Goal: Task Accomplishment & Management: Manage account settings

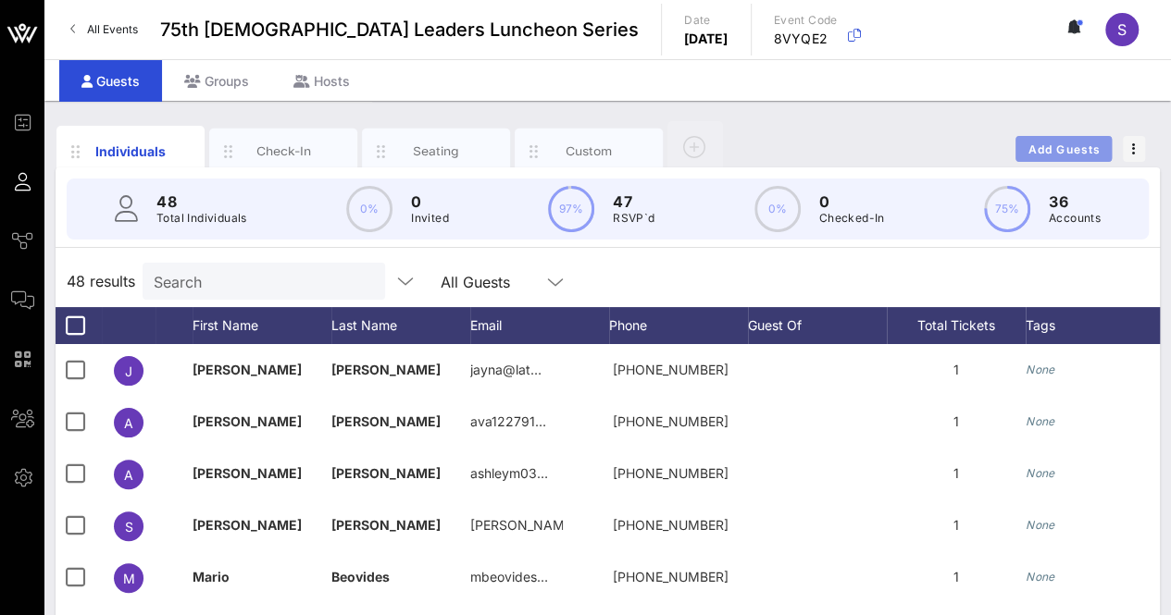
click at [1053, 147] on span "Add Guests" at bounding box center [1063, 150] width 73 height 14
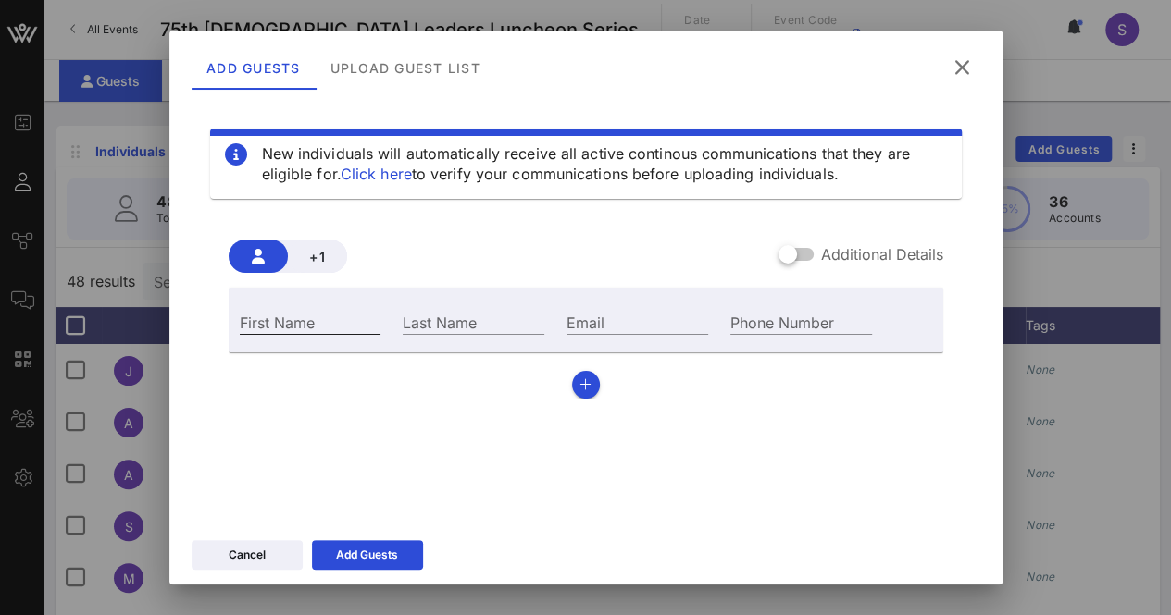
click at [350, 316] on input "First Name" at bounding box center [311, 322] width 142 height 24
type input "[PERSON_NAME]"
click at [466, 306] on div "Last Name" at bounding box center [473, 320] width 164 height 50
click at [485, 314] on input "Last Name" at bounding box center [474, 322] width 142 height 24
type input "g"
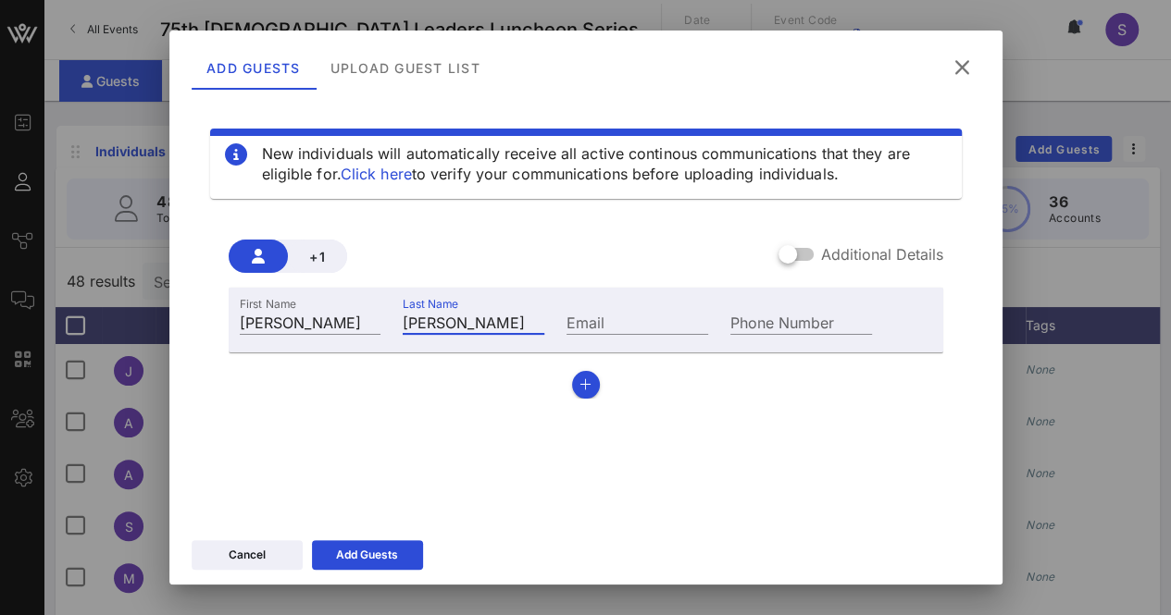
type input "[PERSON_NAME]"
click at [606, 329] on input "Email" at bounding box center [637, 322] width 142 height 24
paste input "[PERSON_NAME][EMAIL_ADDRESS][PERSON_NAME][DOMAIN_NAME]"
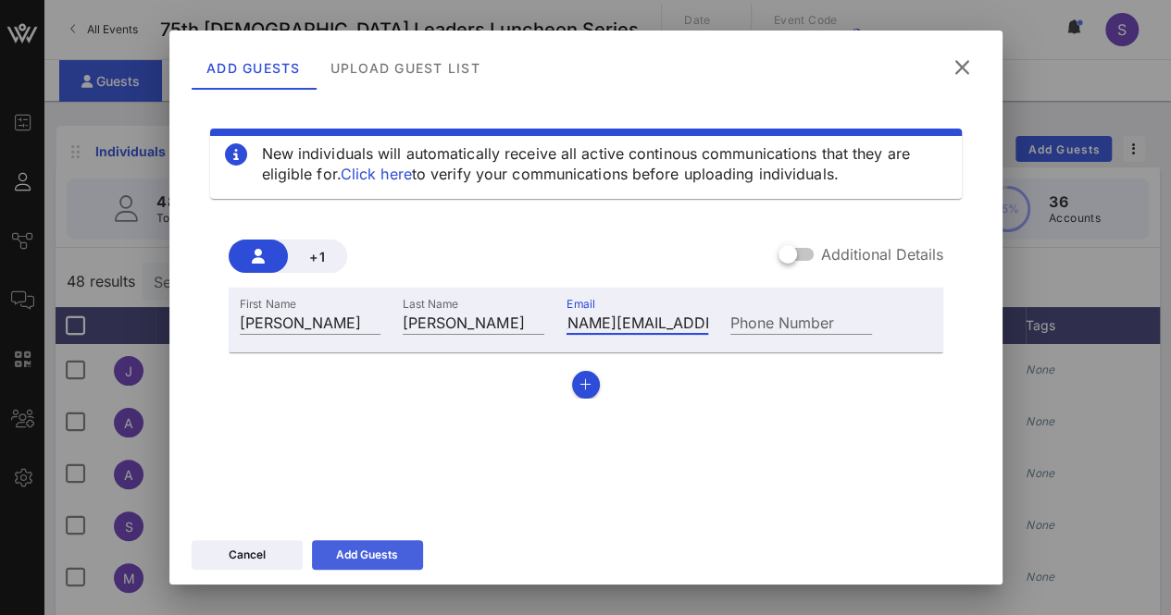
type input "[PERSON_NAME][EMAIL_ADDRESS][PERSON_NAME][DOMAIN_NAME]"
click at [391, 558] on div "Add Guests" at bounding box center [367, 555] width 62 height 19
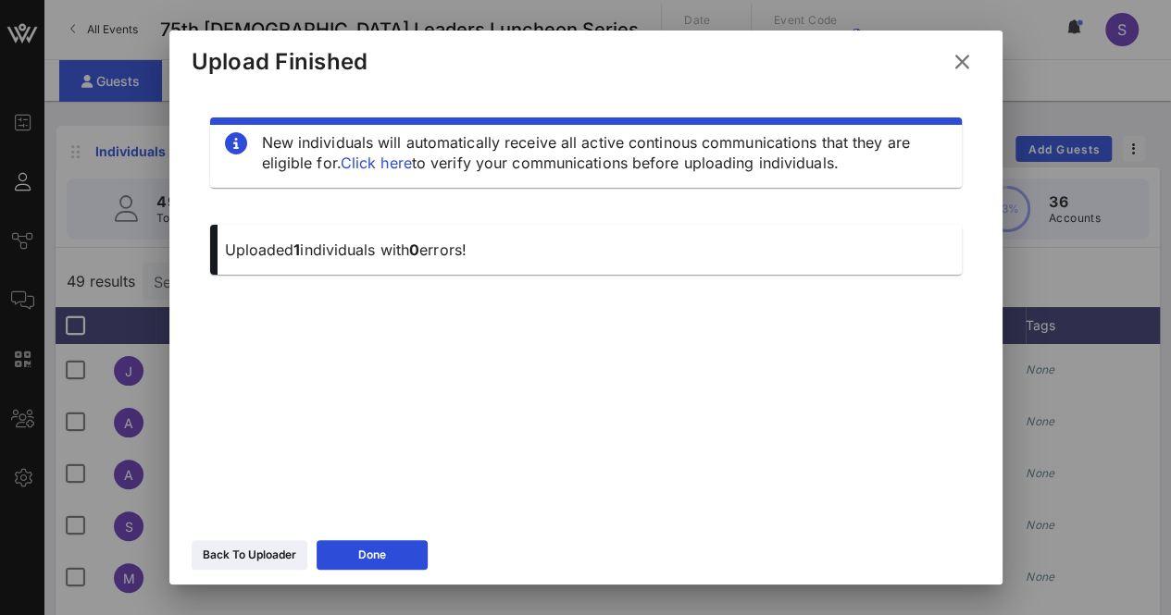
click at [965, 55] on icon at bounding box center [962, 62] width 28 height 26
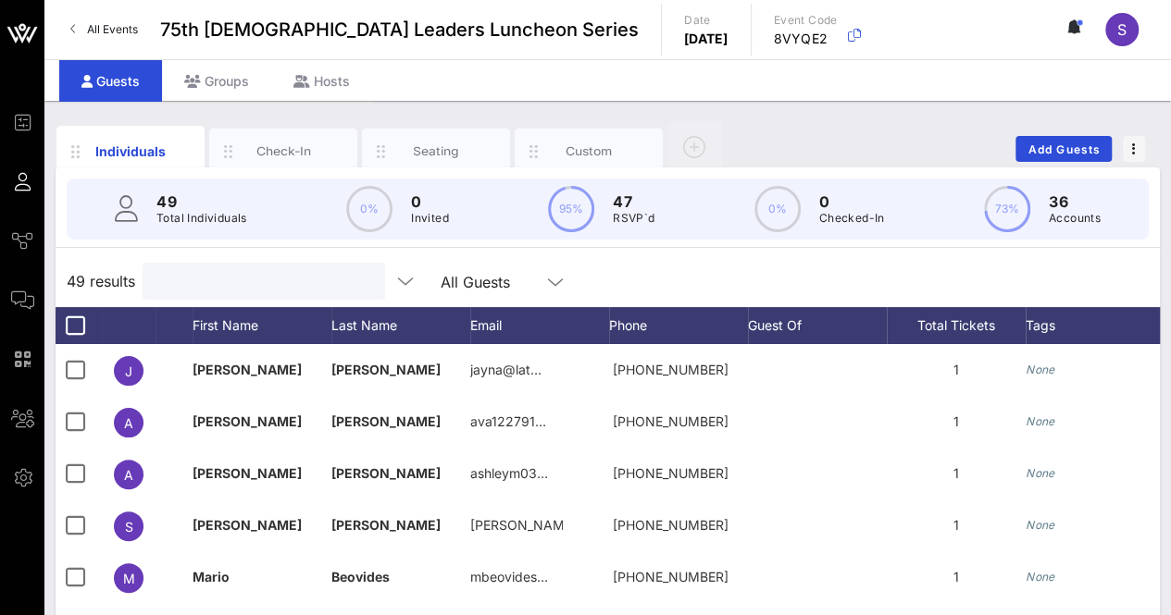
click at [226, 275] on input "text" at bounding box center [262, 281] width 217 height 24
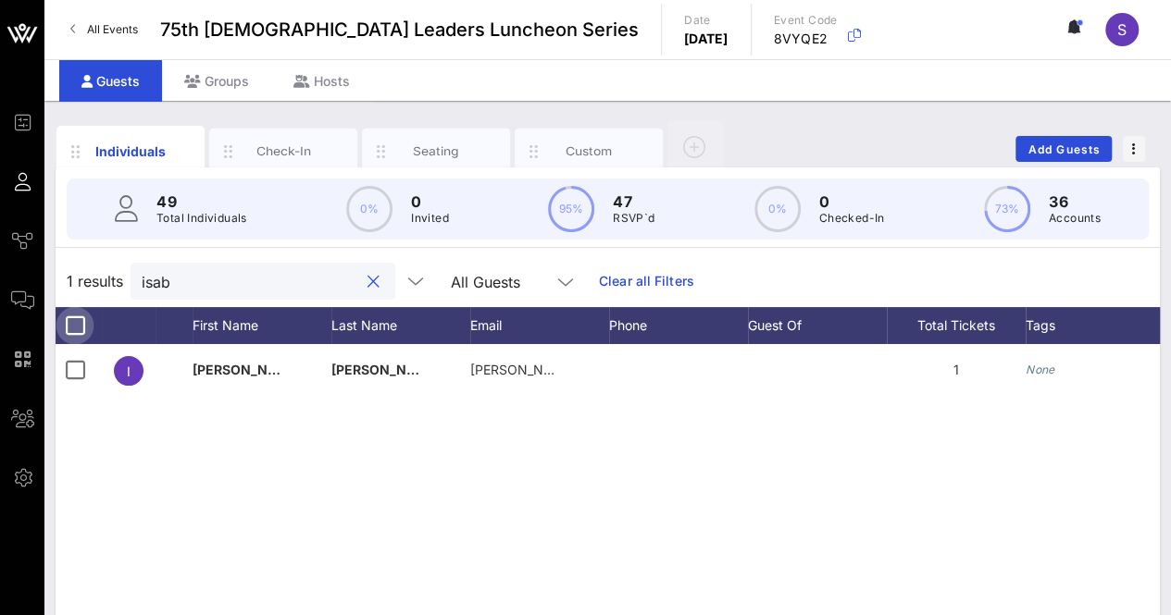
type input "isab"
drag, startPoint x: 74, startPoint y: 328, endPoint x: 483, endPoint y: 330, distance: 409.1
click at [76, 328] on div at bounding box center [74, 325] width 31 height 31
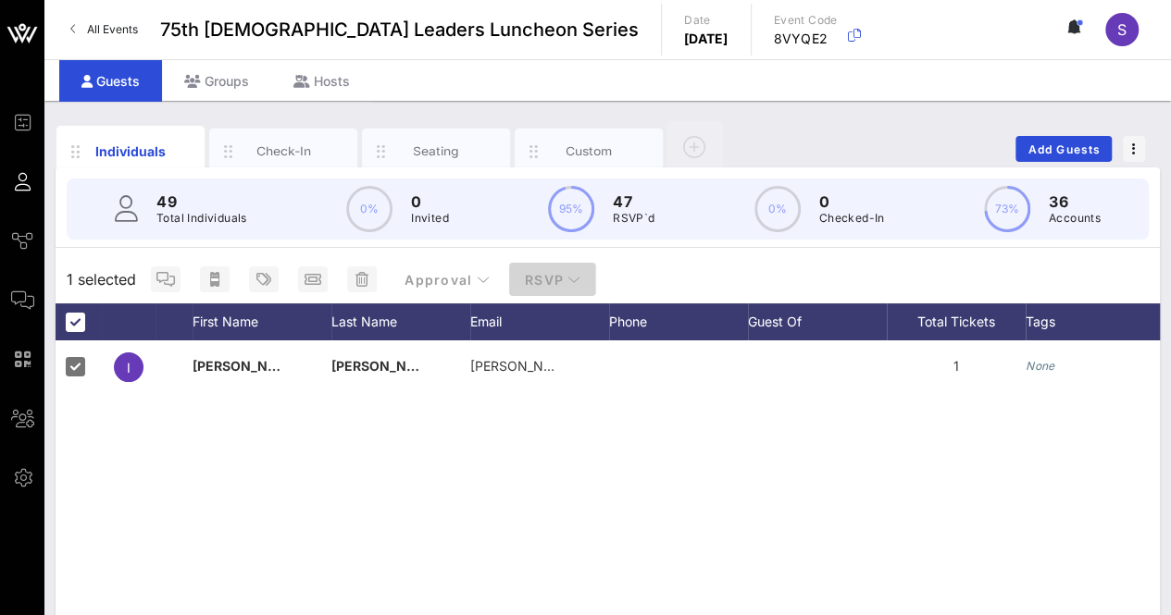
click at [572, 280] on icon "button" at bounding box center [573, 279] width 13 height 13
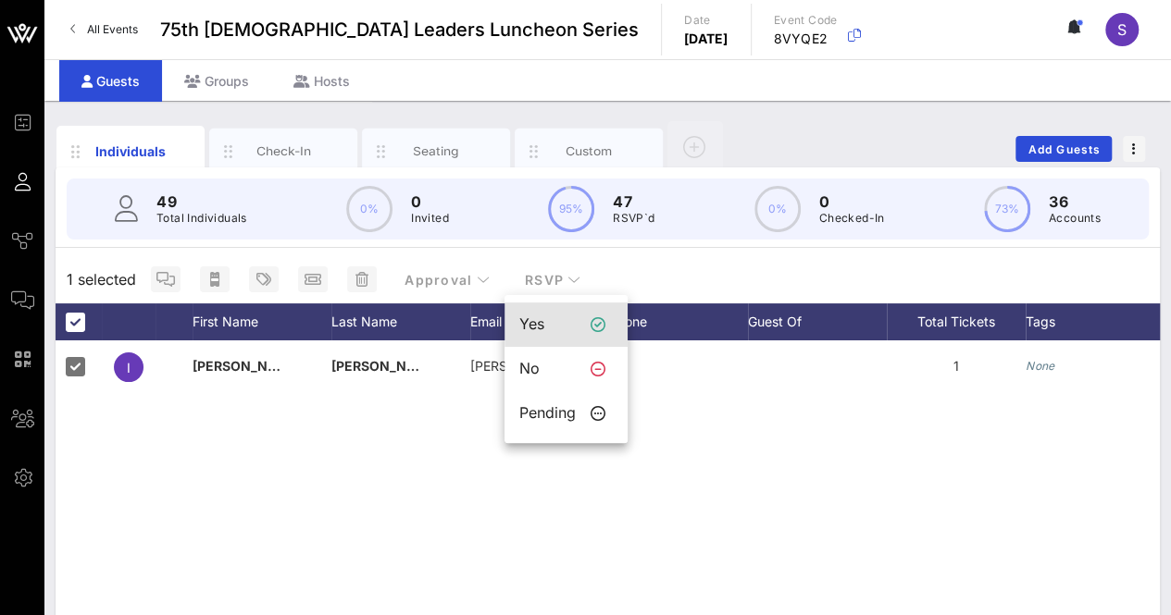
click at [559, 323] on div "Yes" at bounding box center [547, 325] width 56 height 18
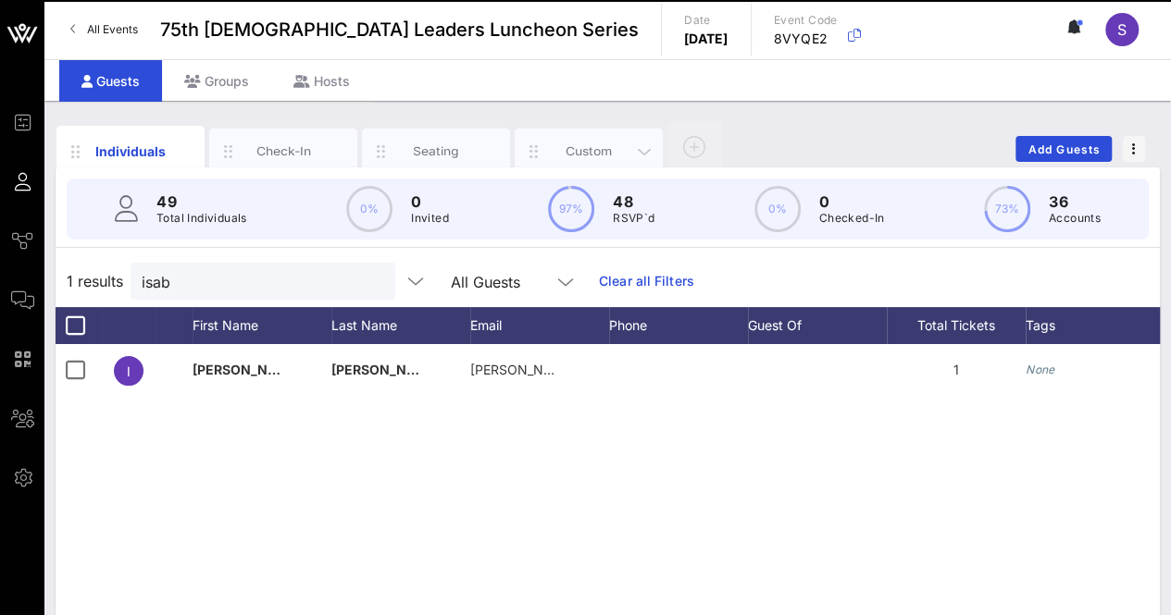
click at [576, 143] on div "Custom" at bounding box center [589, 152] width 82 height 18
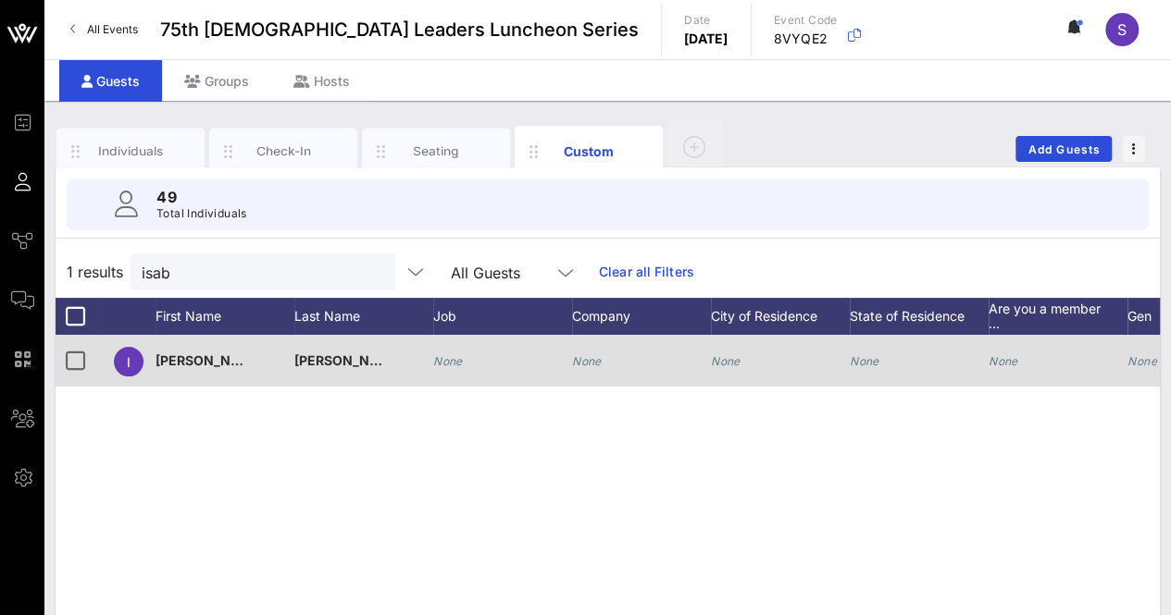
click at [597, 360] on icon "None" at bounding box center [587, 361] width 30 height 14
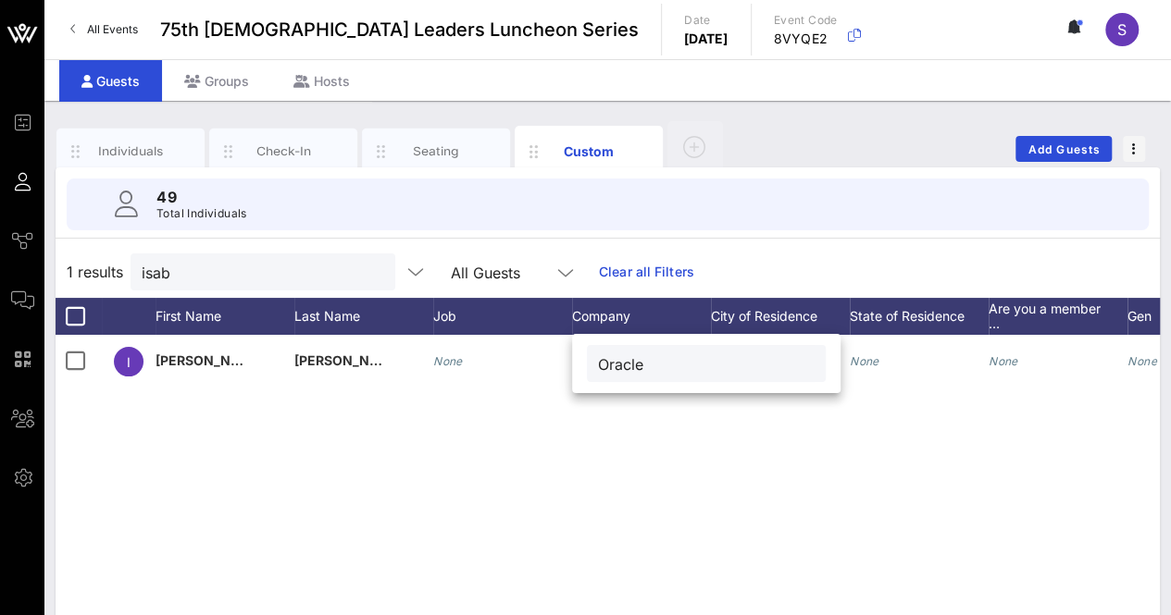
type input "Oracle"
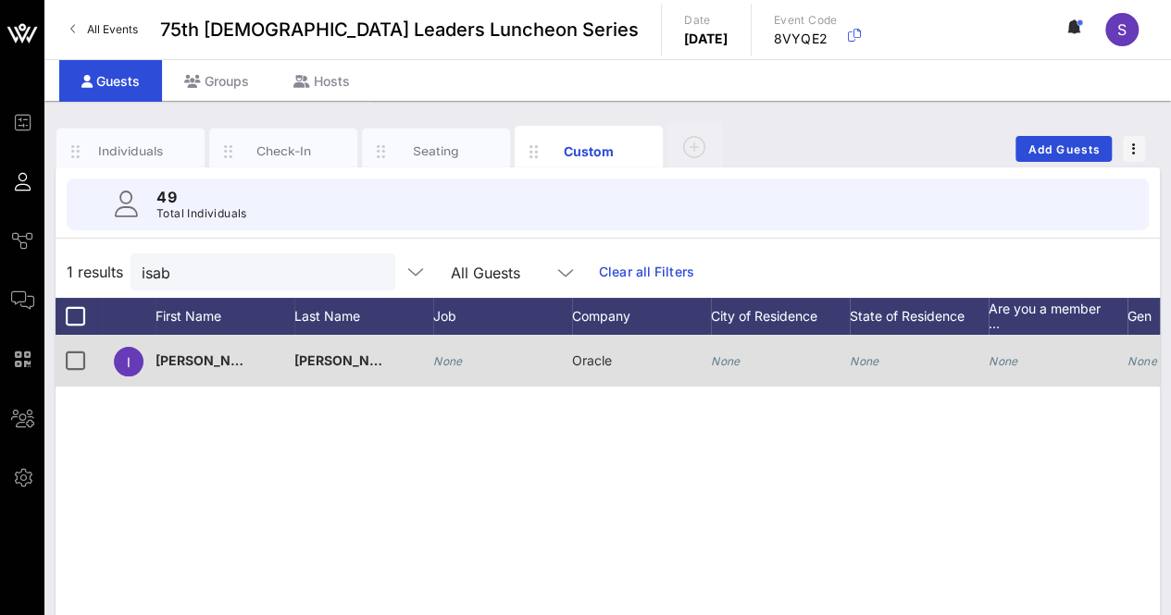
click at [470, 353] on div "None" at bounding box center [502, 371] width 139 height 73
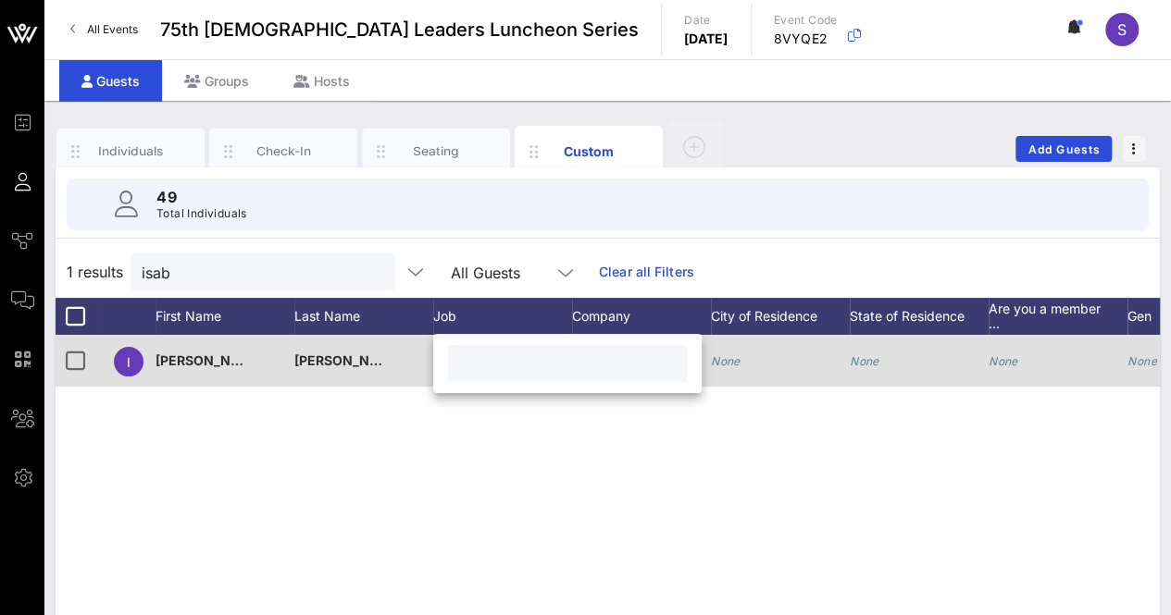
drag, startPoint x: 455, startPoint y: 356, endPoint x: 427, endPoint y: 379, distance: 36.3
click at [400, 374] on div "[PERSON_NAME]" at bounding box center [363, 371] width 139 height 73
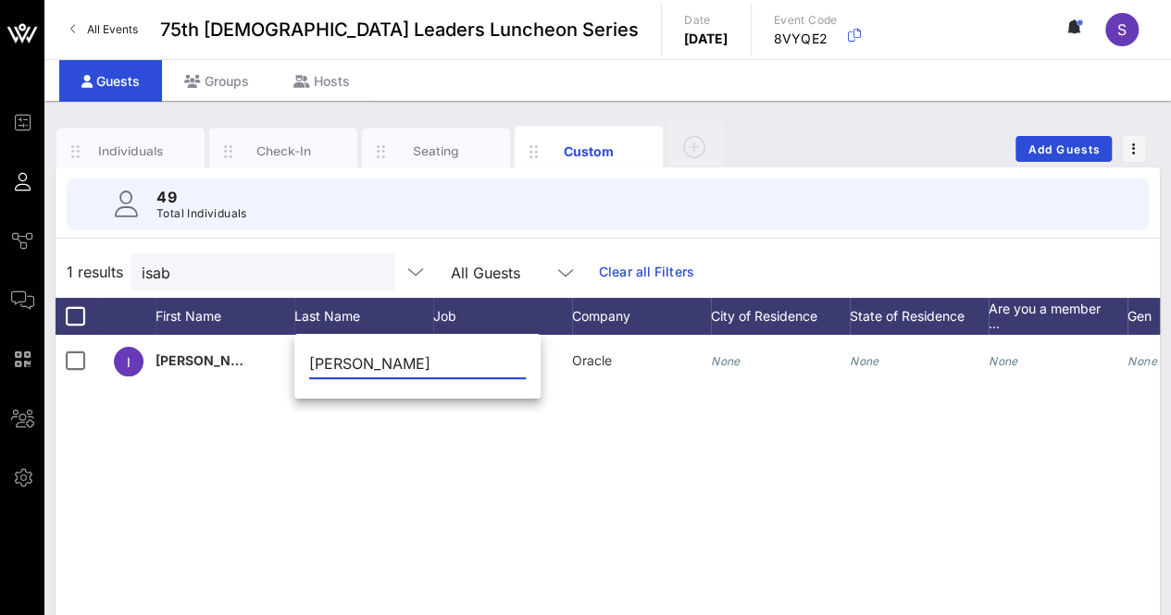
click at [526, 371] on div "Event Builder Guests Journeys Comms QR Scanner Team Settings 75th [DEMOGRAPHIC_…" at bounding box center [585, 454] width 1171 height 909
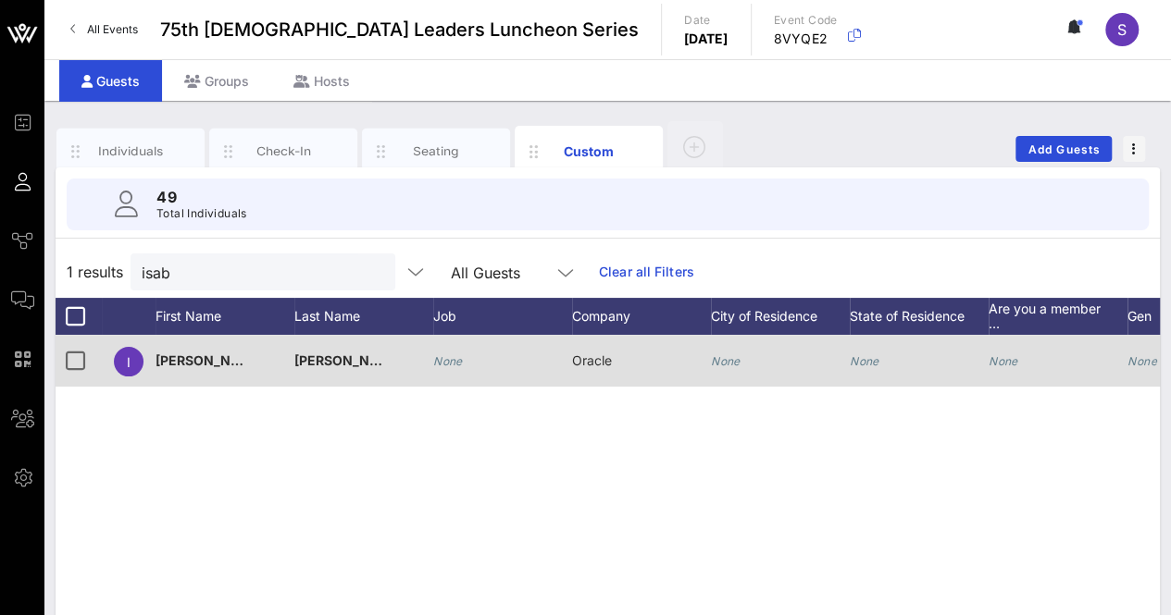
click at [465, 366] on div "None" at bounding box center [502, 371] width 139 height 73
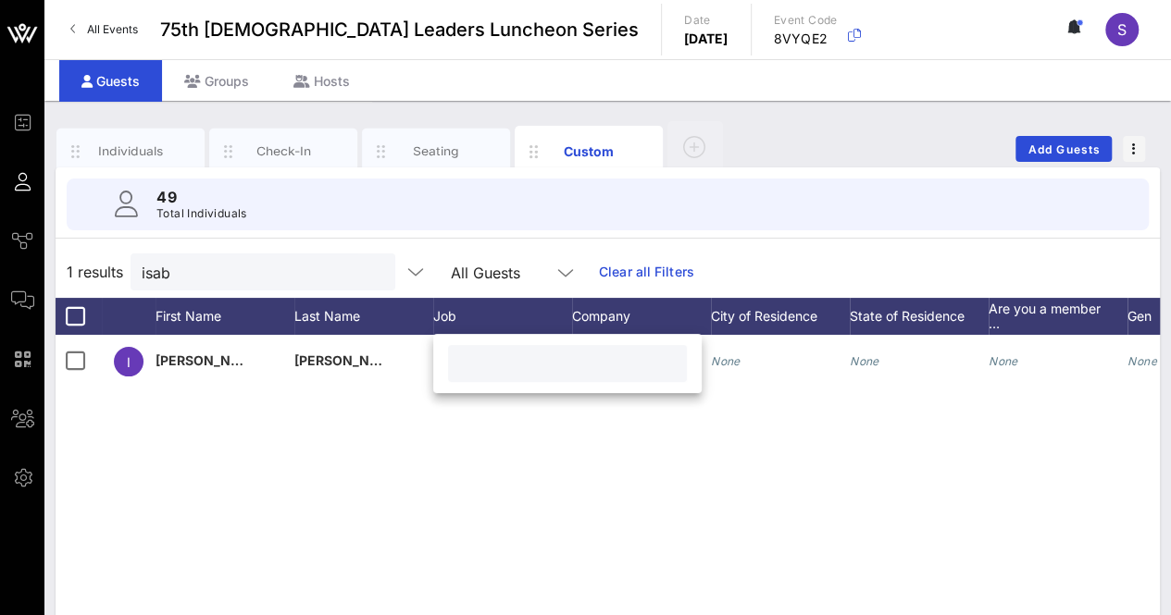
paste input "Corporate ERP Strategist"
type input "Corporate ERP Strategist"
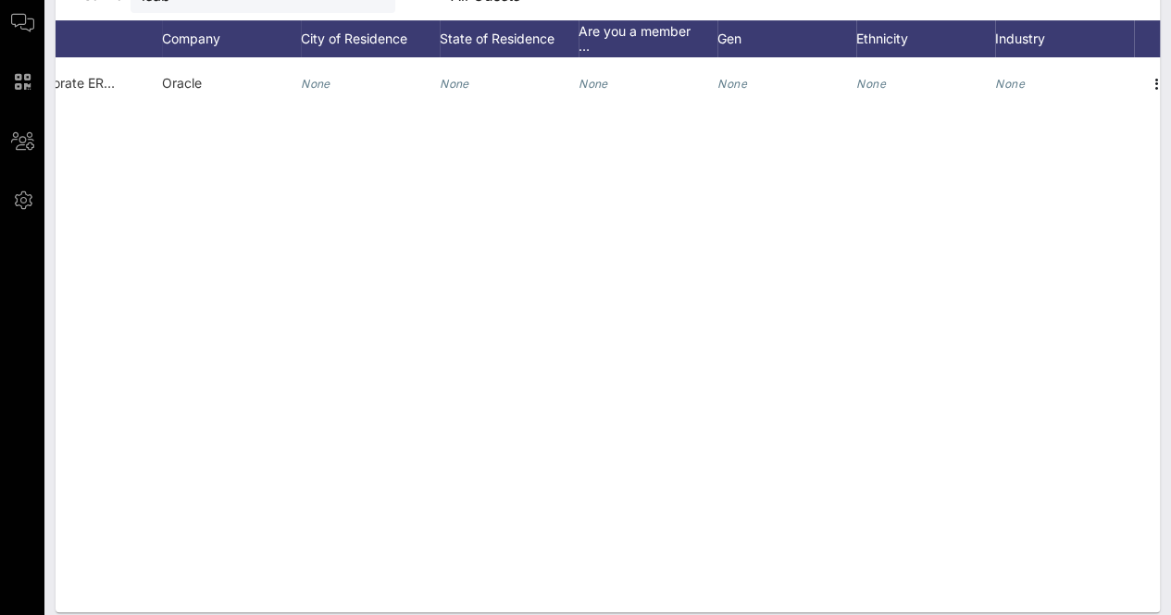
scroll to position [0, 416]
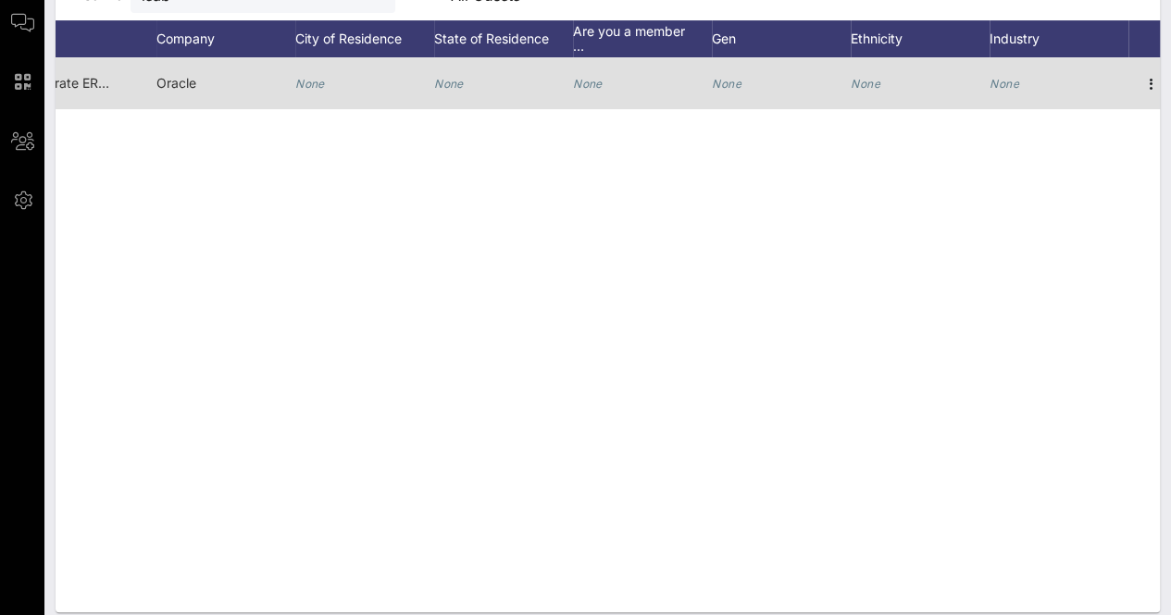
click at [318, 69] on div "None" at bounding box center [310, 83] width 30 height 52
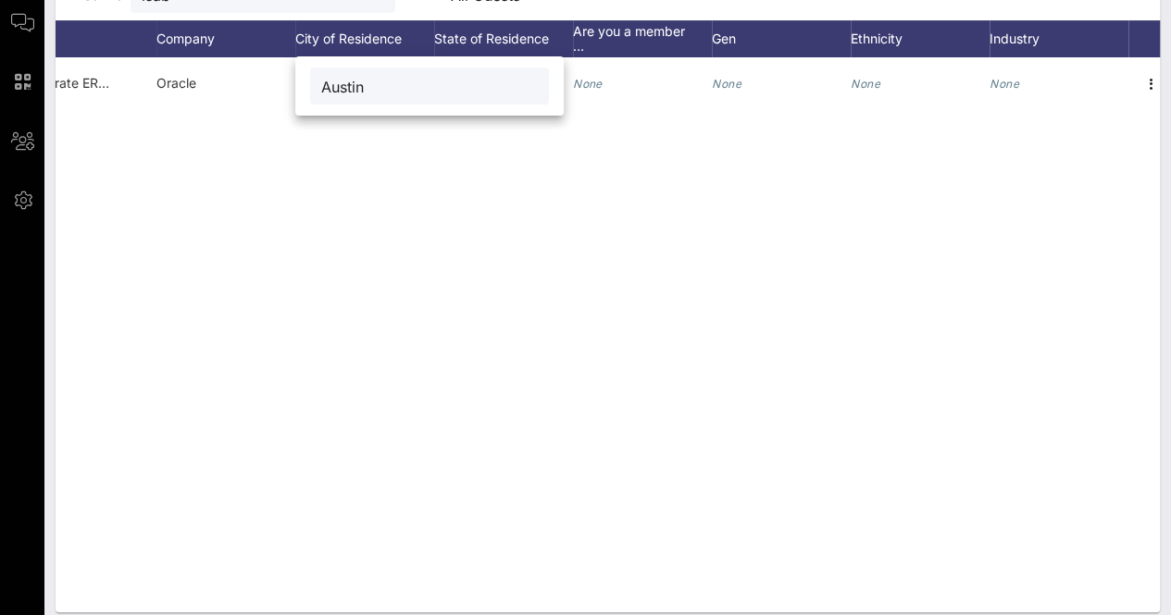
type input "Austin"
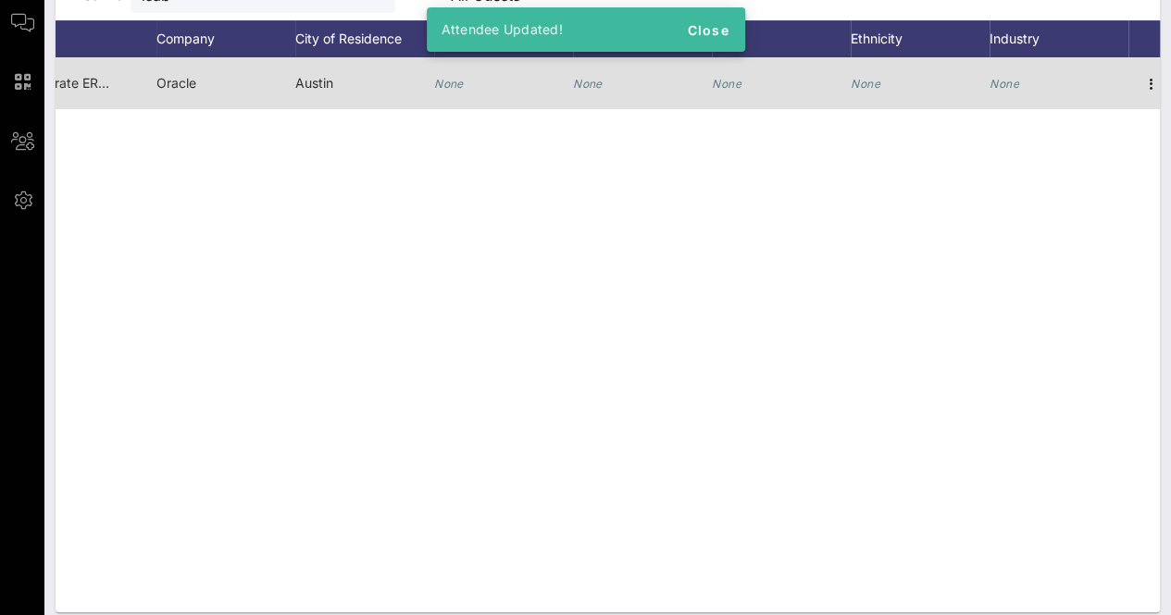
click at [474, 81] on div "None" at bounding box center [503, 93] width 139 height 73
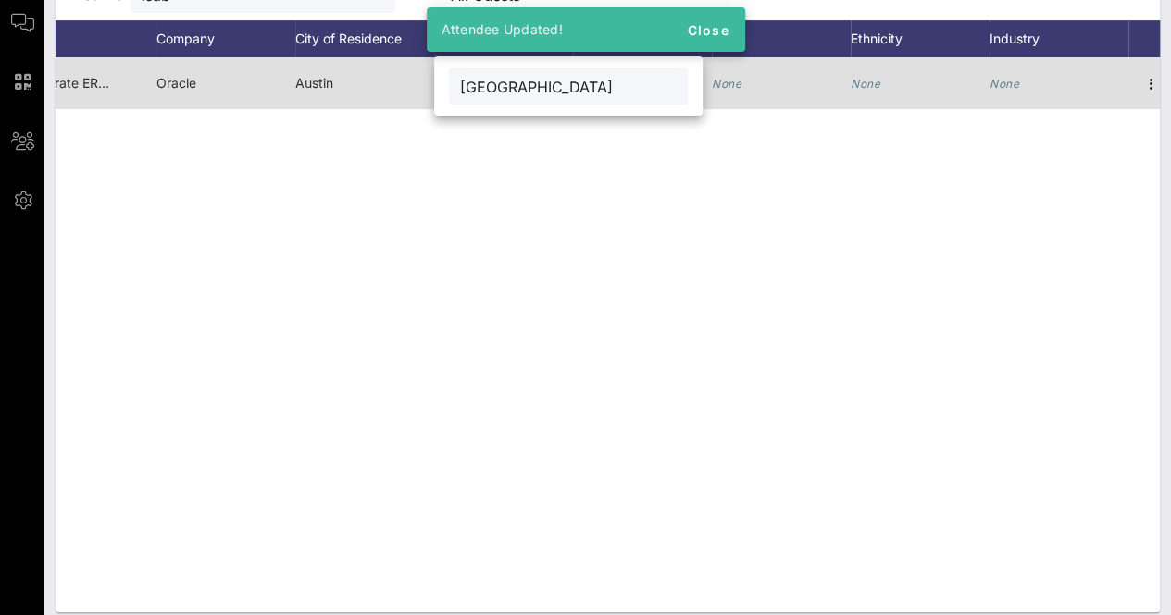
type input "[GEOGRAPHIC_DATA]"
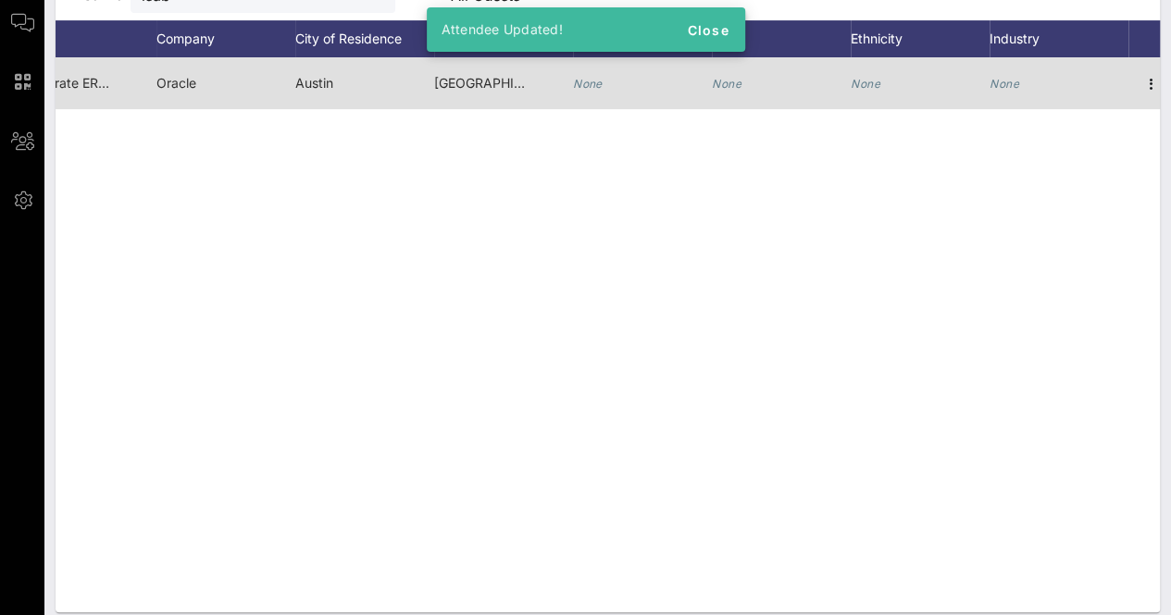
click at [863, 80] on icon "None" at bounding box center [865, 84] width 30 height 14
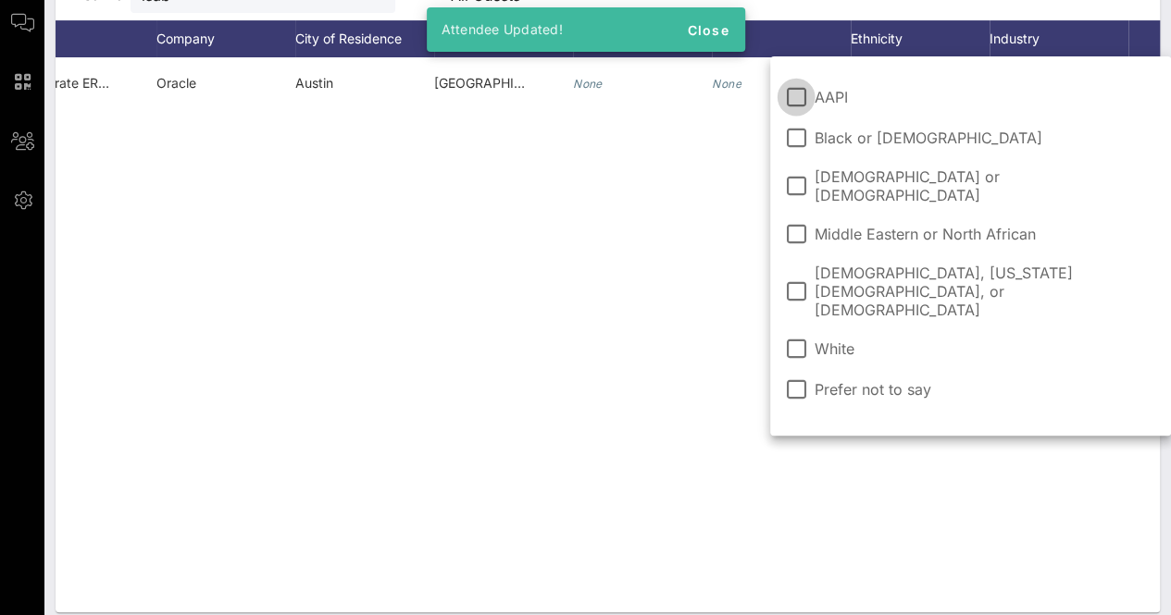
click at [847, 175] on span "[DEMOGRAPHIC_DATA] or [DEMOGRAPHIC_DATA]" at bounding box center [984, 186] width 341 height 37
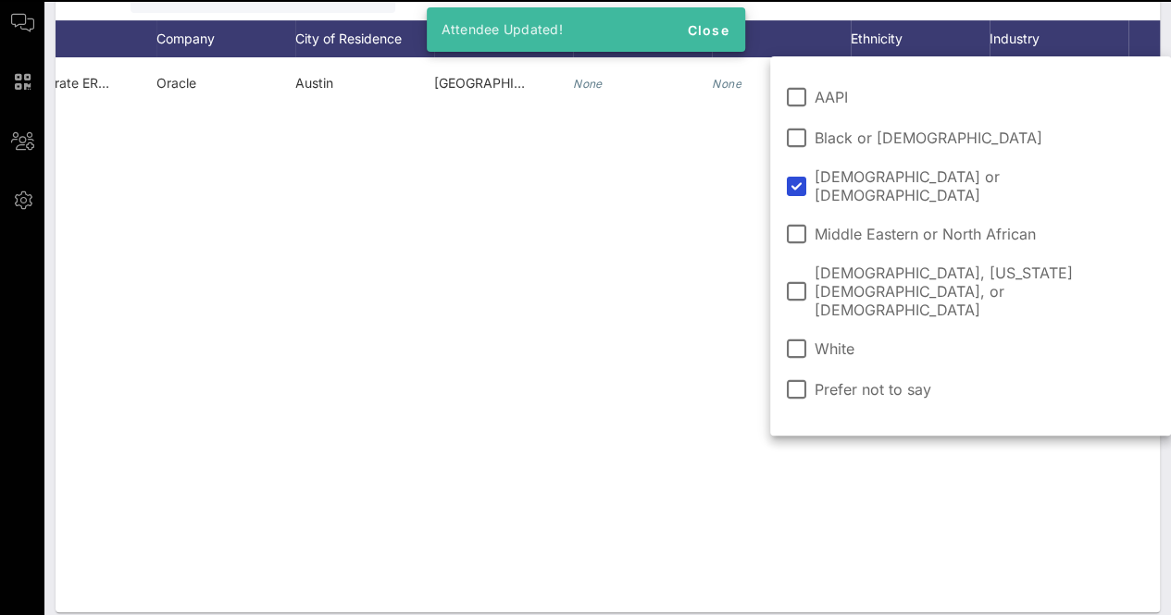
click at [667, 158] on div "I [PERSON_NAME] Corporate ERP Strategist Oracle Austin [GEOGRAPHIC_DATA] None N…" at bounding box center [608, 334] width 1104 height 555
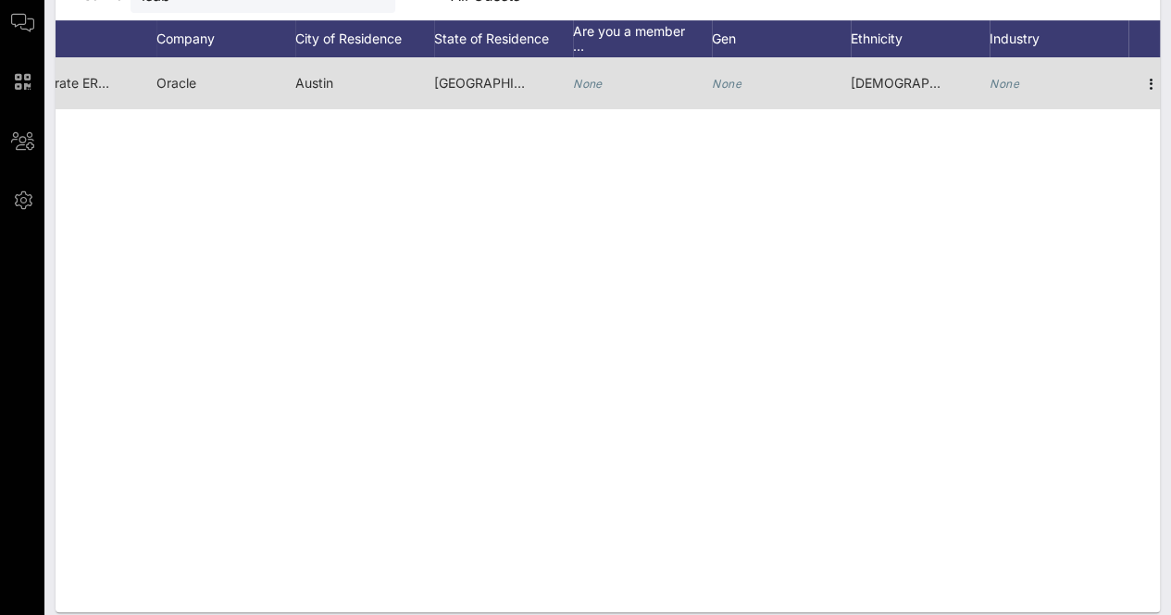
click at [1015, 85] on icon "None" at bounding box center [1004, 84] width 30 height 14
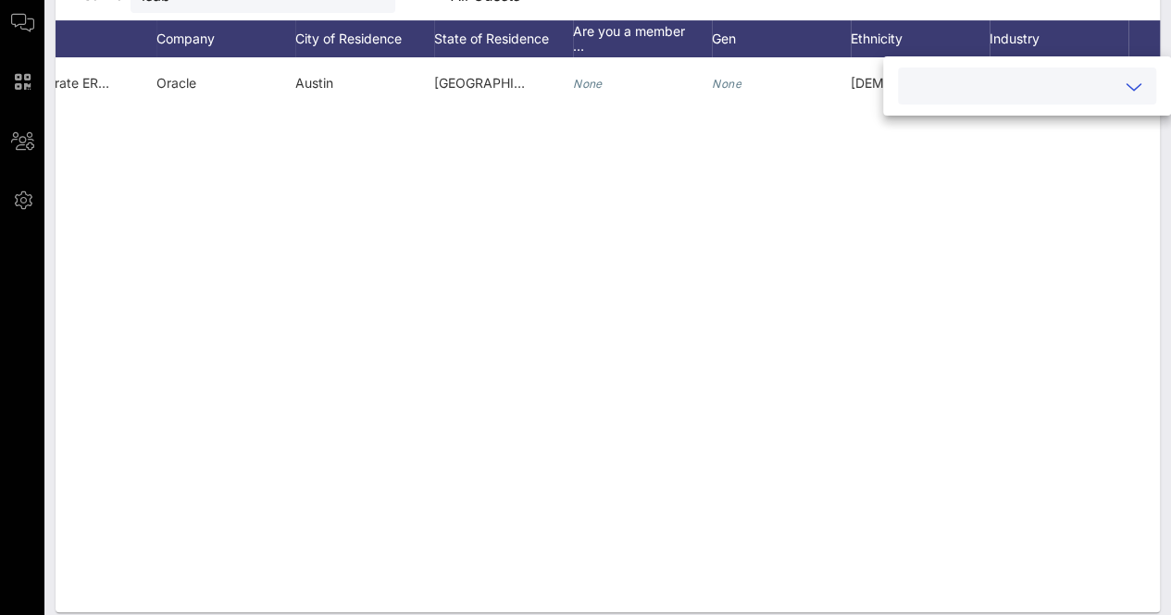
click at [1107, 85] on div at bounding box center [1027, 86] width 236 height 37
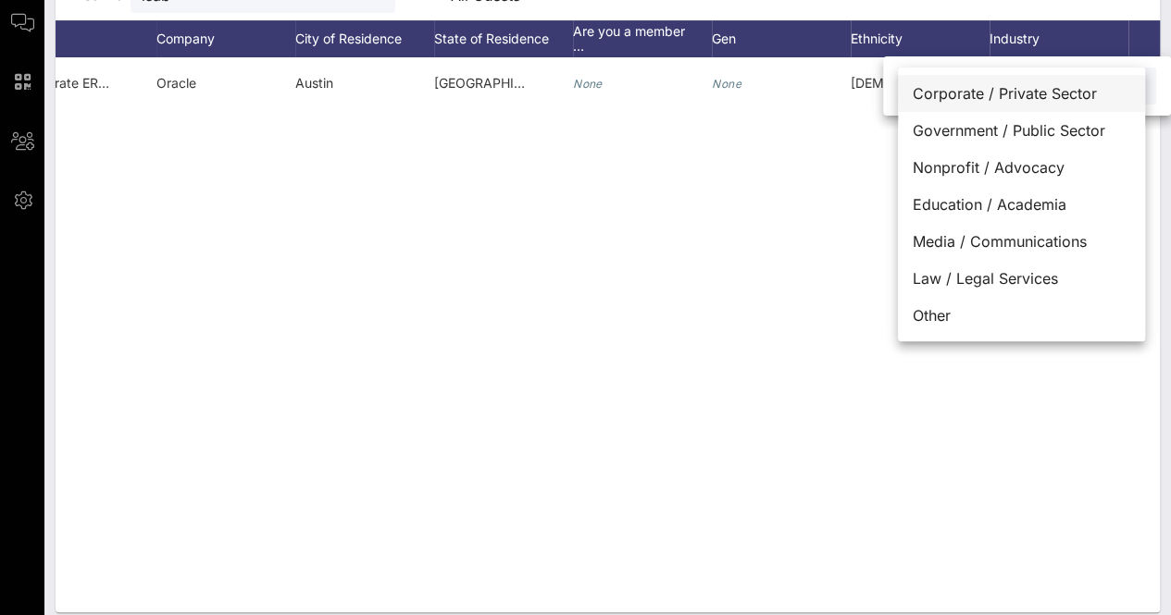
click at [1048, 95] on div "Corporate / Private Sector" at bounding box center [1021, 93] width 247 height 37
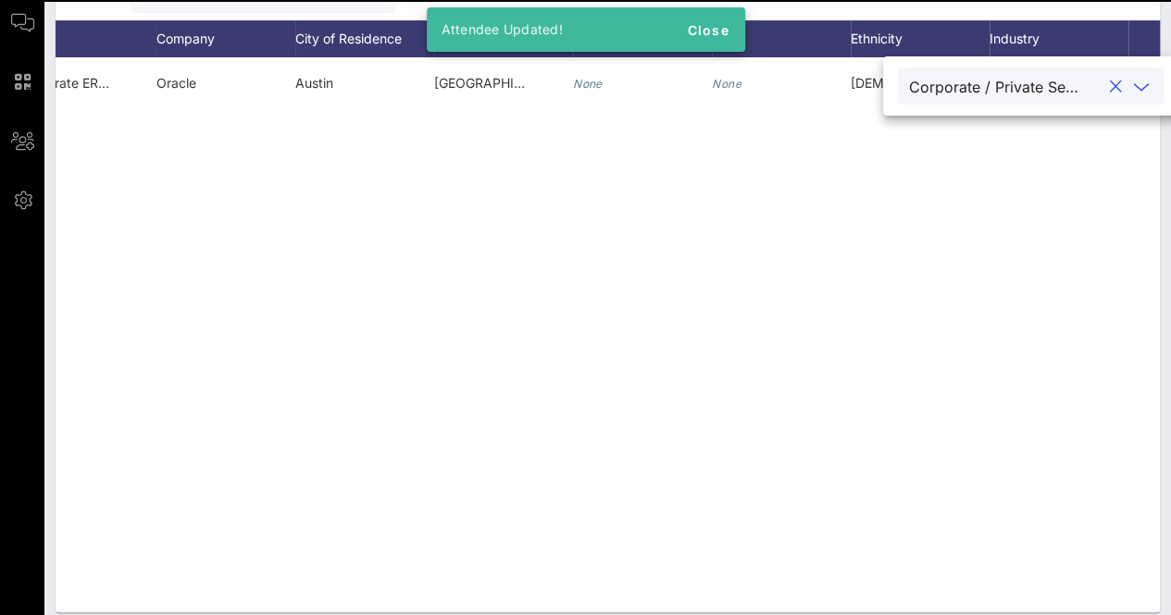
drag, startPoint x: 829, startPoint y: 251, endPoint x: 826, endPoint y: 274, distance: 23.4
click at [829, 253] on div "I [PERSON_NAME] Corporate ERP Strategist Oracle [GEOGRAPHIC_DATA] [GEOGRAPHIC_D…" at bounding box center [608, 334] width 1104 height 555
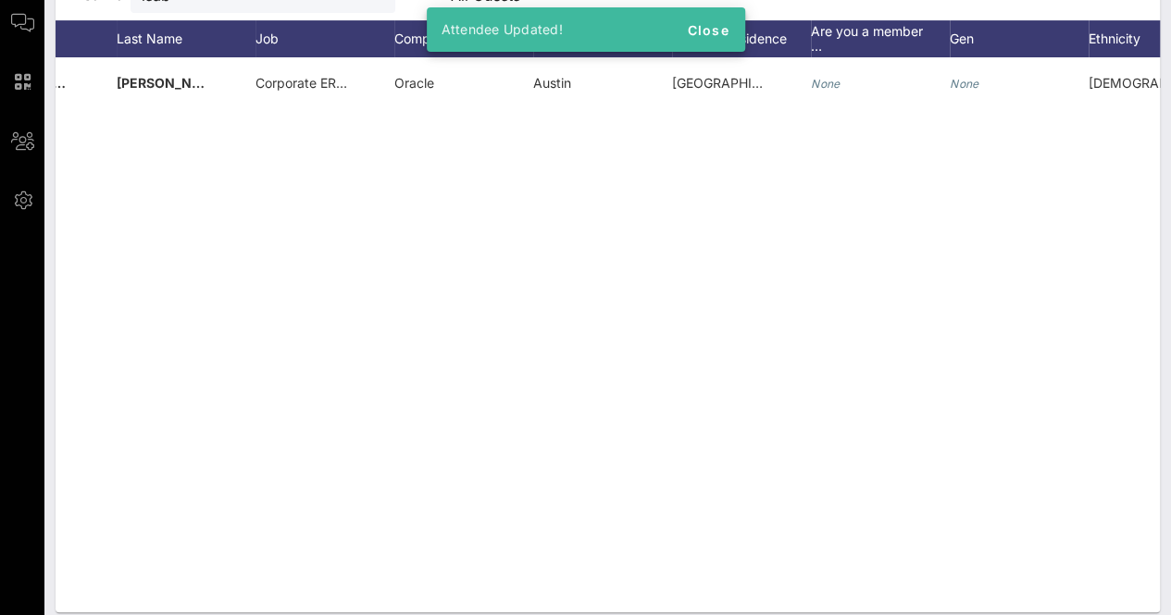
scroll to position [0, 0]
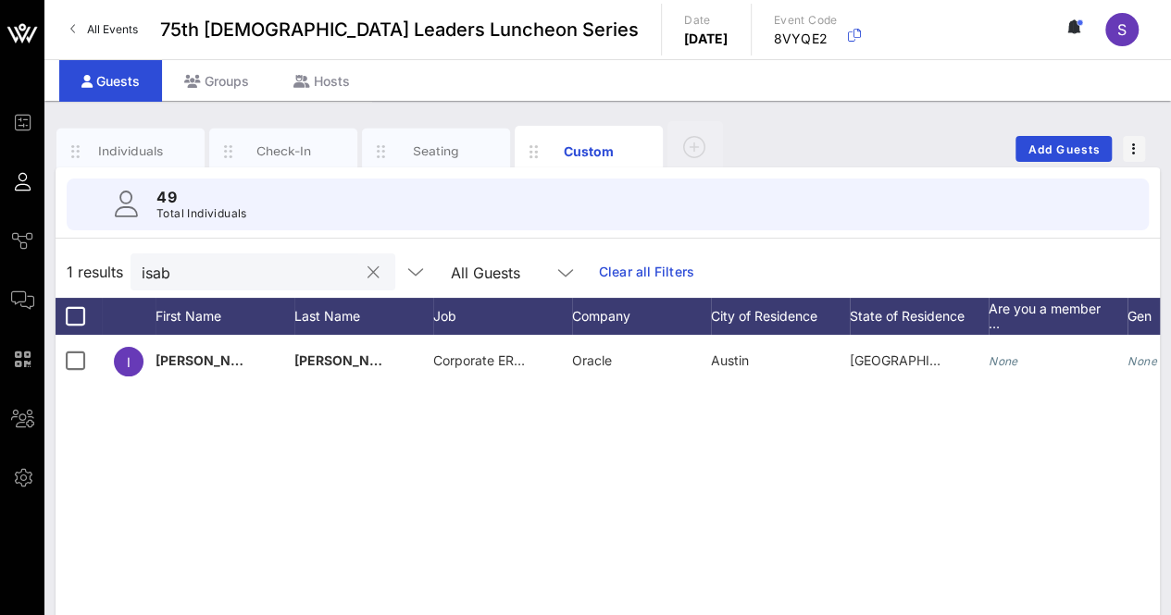
click at [367, 271] on button "clear icon" at bounding box center [373, 273] width 12 height 19
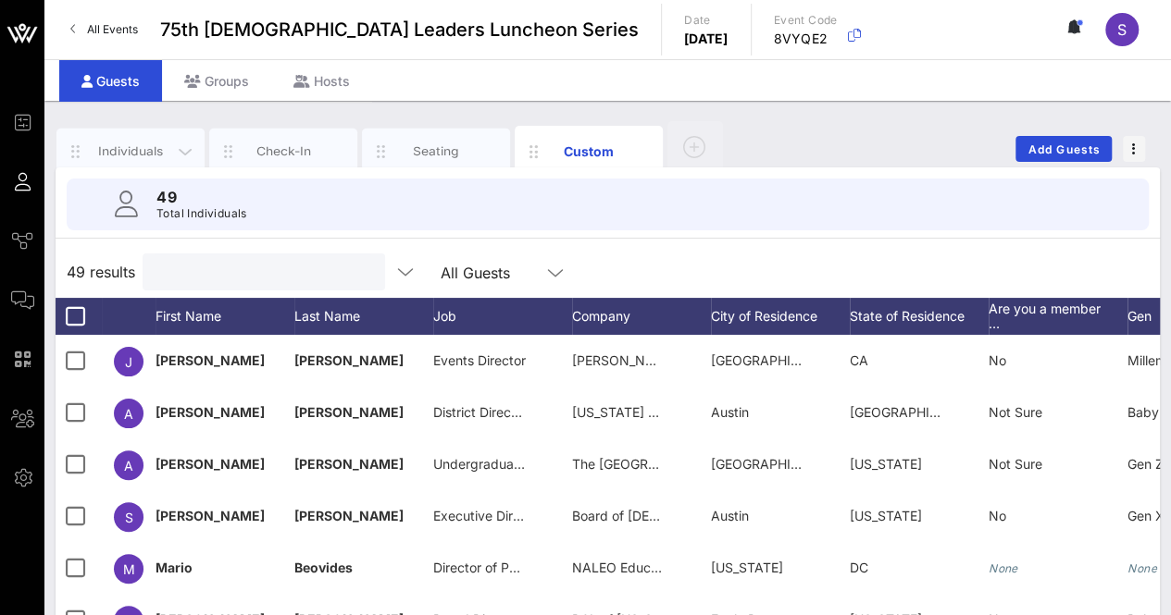
click at [111, 151] on div "Individuals" at bounding box center [131, 152] width 82 height 18
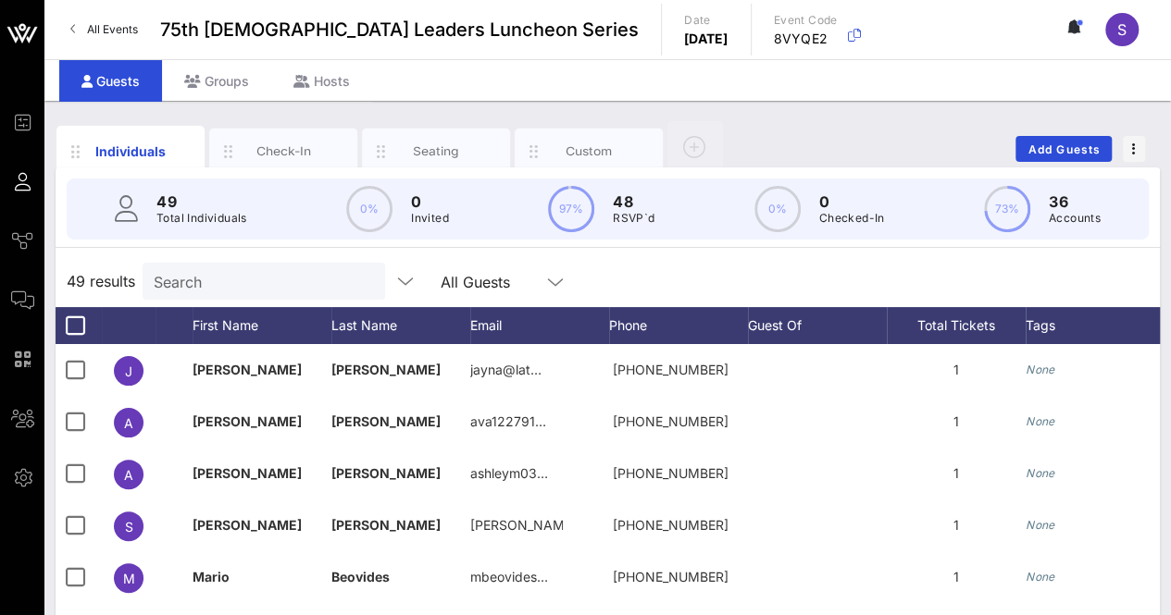
click at [800, 255] on div "49 results Search All Guests" at bounding box center [608, 281] width 1104 height 52
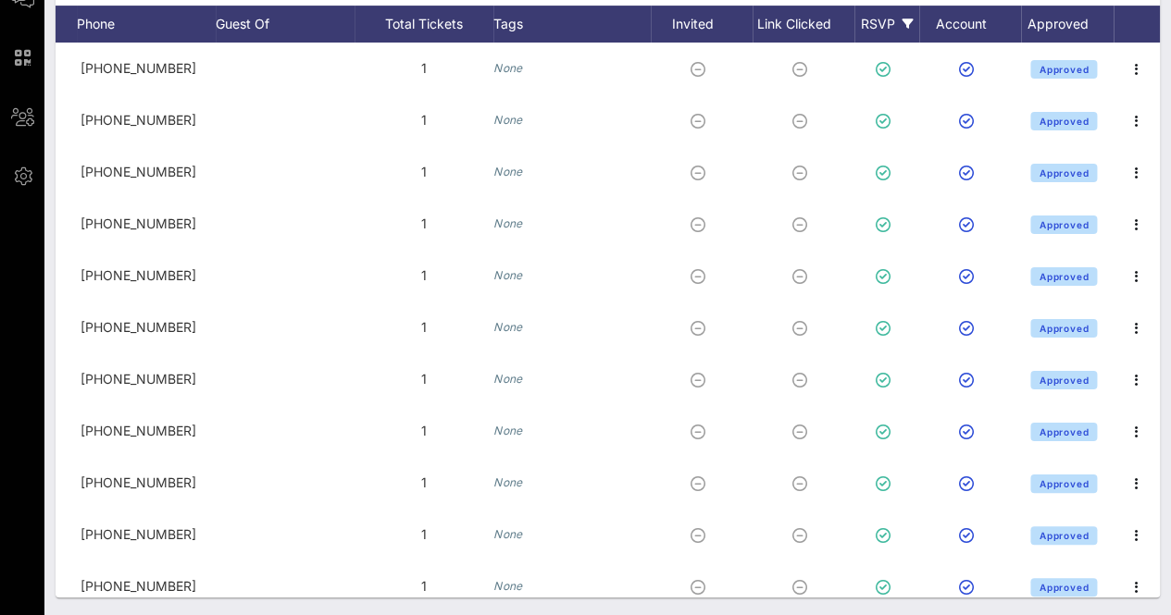
click at [874, 18] on div "RSVP" at bounding box center [886, 24] width 65 height 37
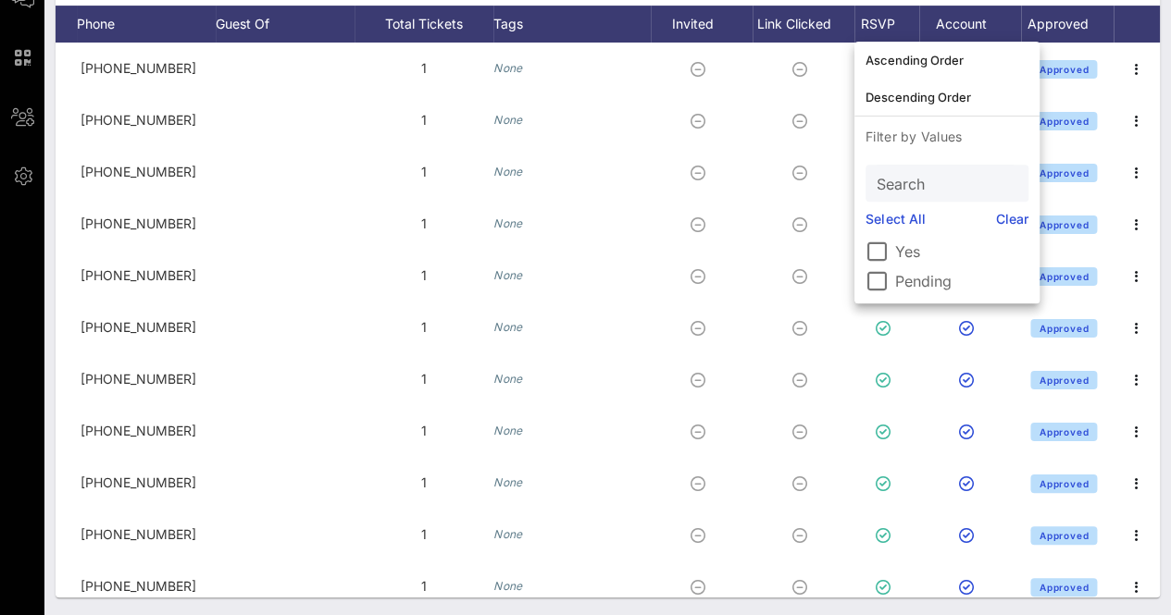
click at [901, 290] on label "Pending" at bounding box center [961, 281] width 133 height 19
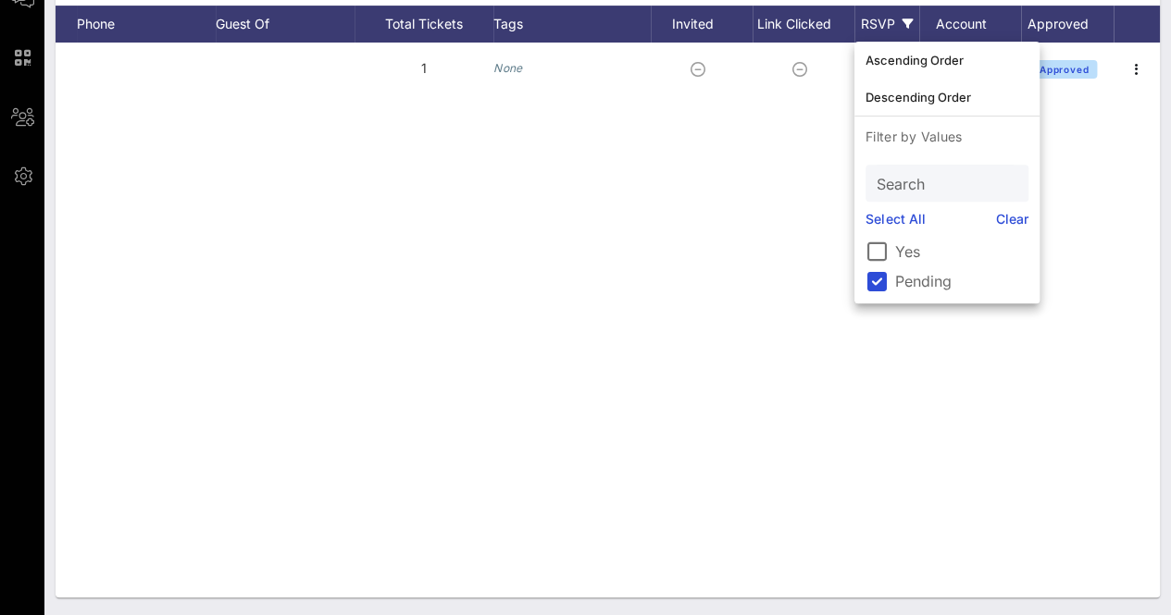
drag, startPoint x: 464, startPoint y: 405, endPoint x: 503, endPoint y: 497, distance: 99.9
click at [464, 406] on div "E [PERSON_NAME] [EMAIL_ADDRESS][DOMAIN_NAME] 1 None Approved" at bounding box center [608, 320] width 1104 height 555
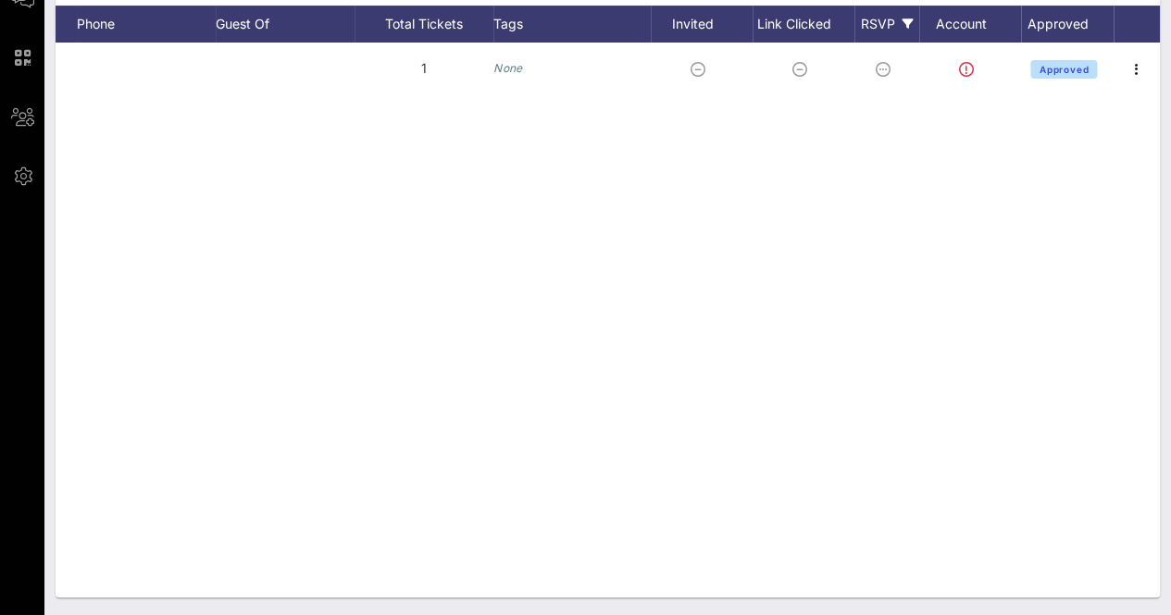
drag, startPoint x: 545, startPoint y: 599, endPoint x: 407, endPoint y: 593, distance: 138.0
click at [407, 593] on div "Individuals Check-In Seating Custom Add Guests 49 Total Individuals 0% 0 Invite…" at bounding box center [607, 207] width 1126 height 817
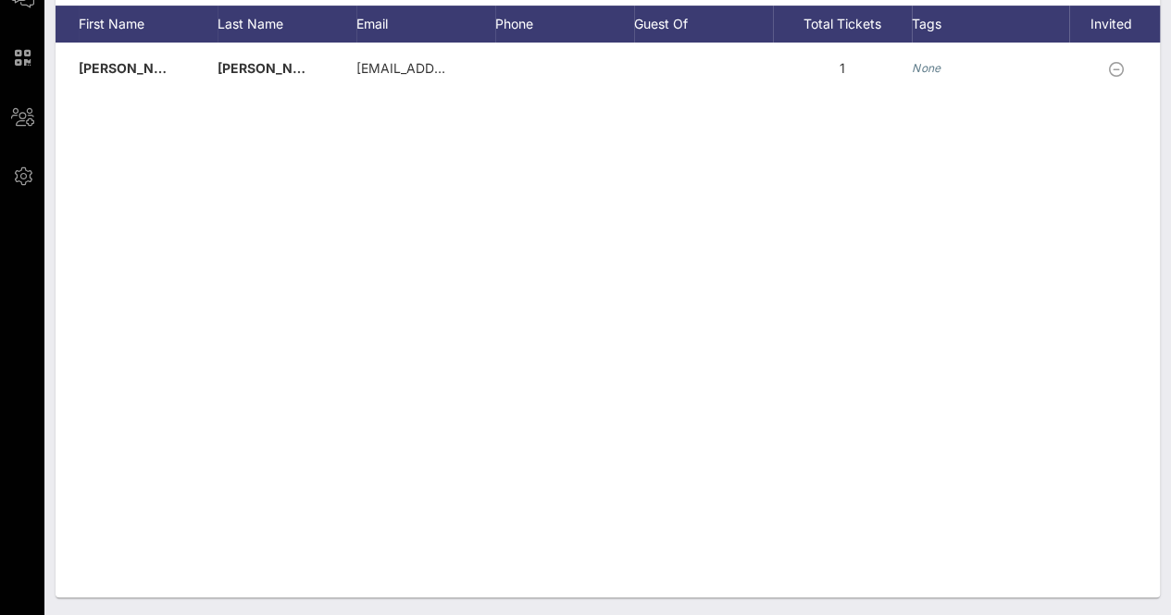
click at [244, 580] on div "E [PERSON_NAME] [EMAIL_ADDRESS][DOMAIN_NAME] 1 None Approved" at bounding box center [608, 320] width 1104 height 555
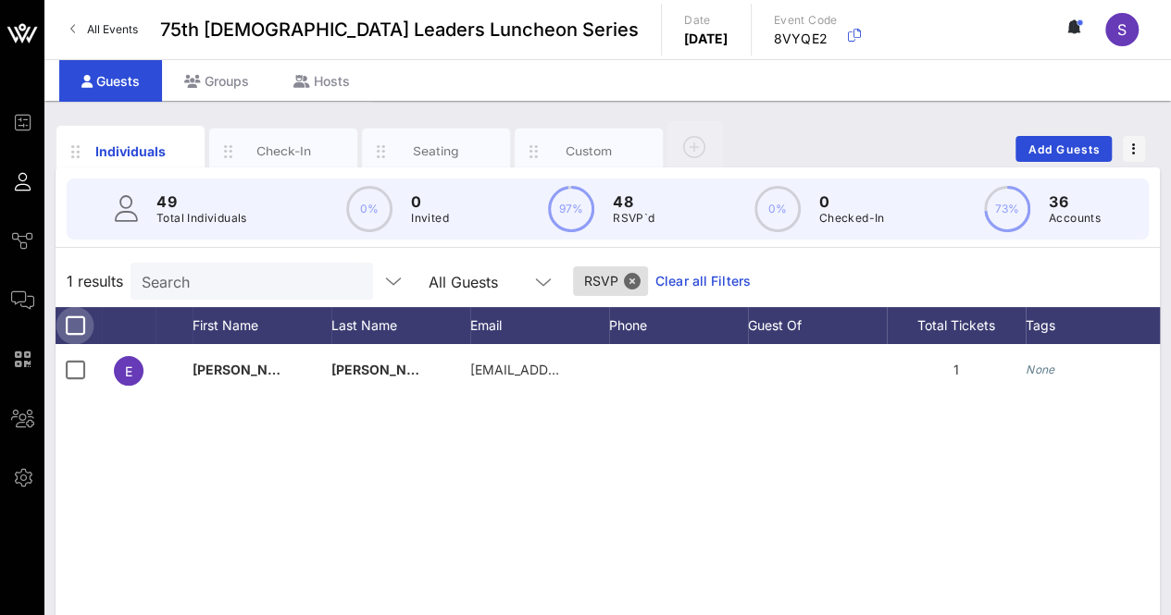
click at [67, 330] on div at bounding box center [74, 325] width 31 height 31
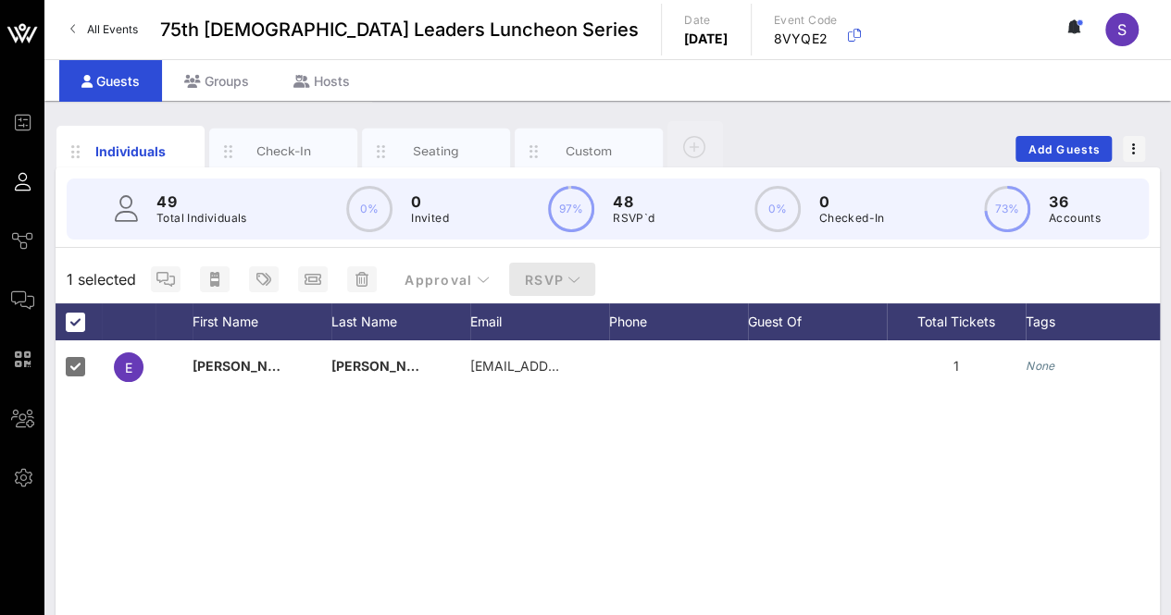
click at [559, 274] on span "RSVP" at bounding box center [552, 280] width 57 height 16
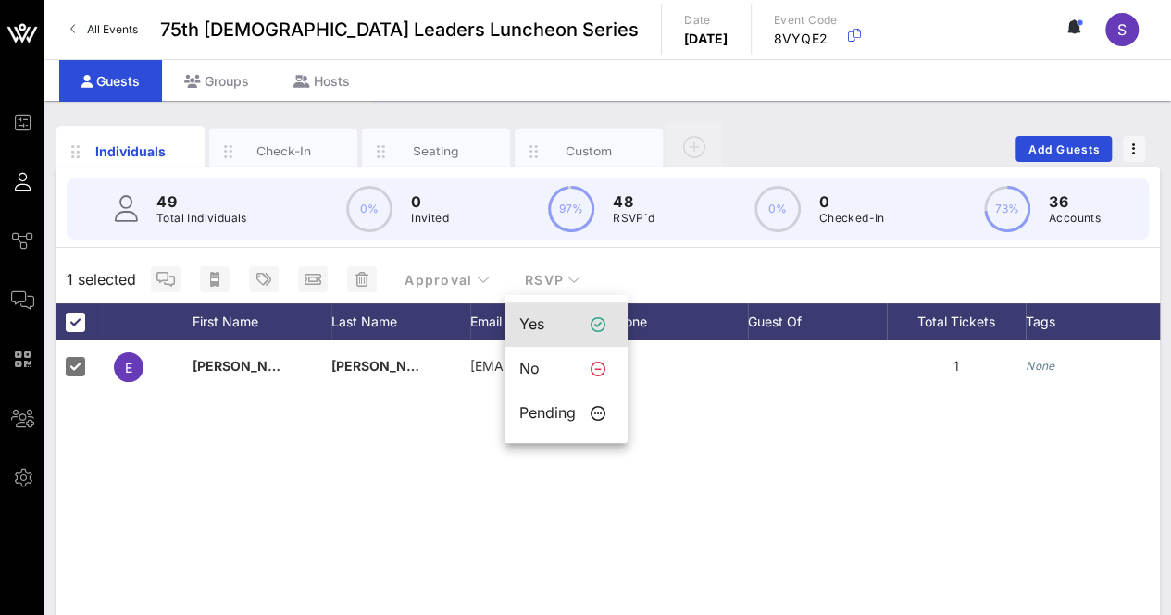
click at [559, 328] on div "Yes" at bounding box center [547, 325] width 56 height 18
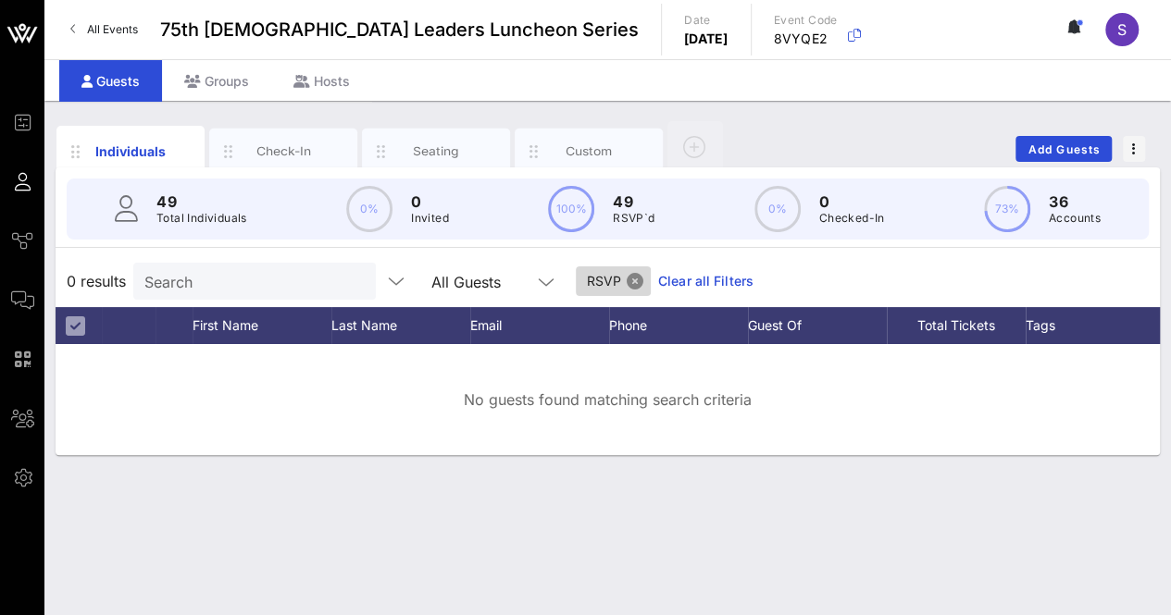
click at [616, 273] on span "RSVP" at bounding box center [613, 282] width 53 height 30
click at [627, 286] on button "Close" at bounding box center [635, 281] width 17 height 17
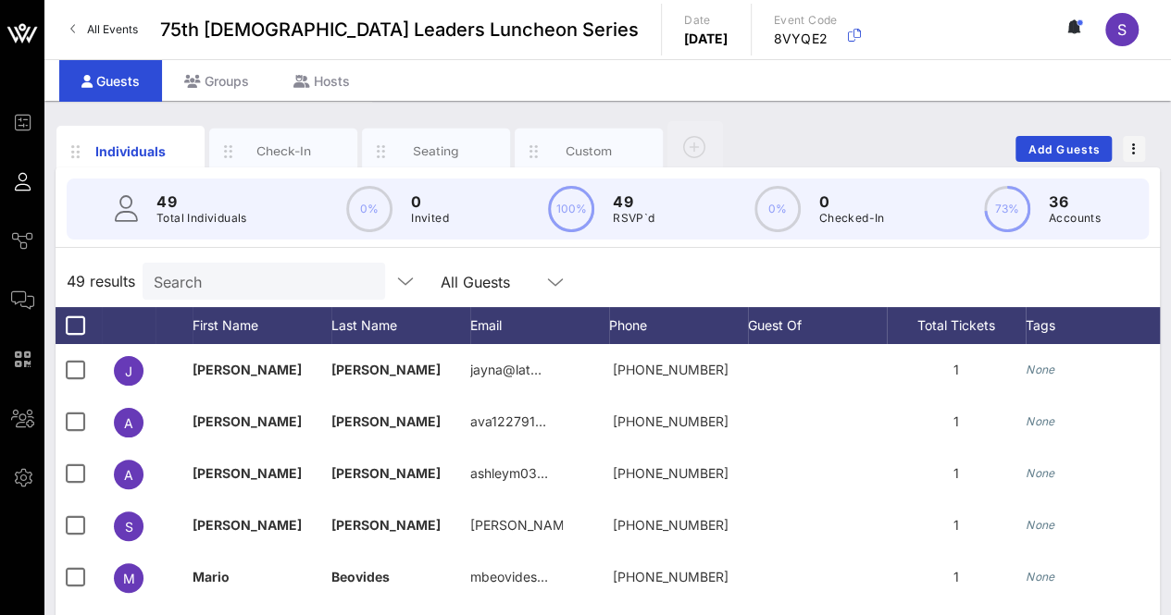
click at [739, 264] on div "49 results Search All Guests" at bounding box center [608, 281] width 1104 height 52
